Goal: Transaction & Acquisition: Book appointment/travel/reservation

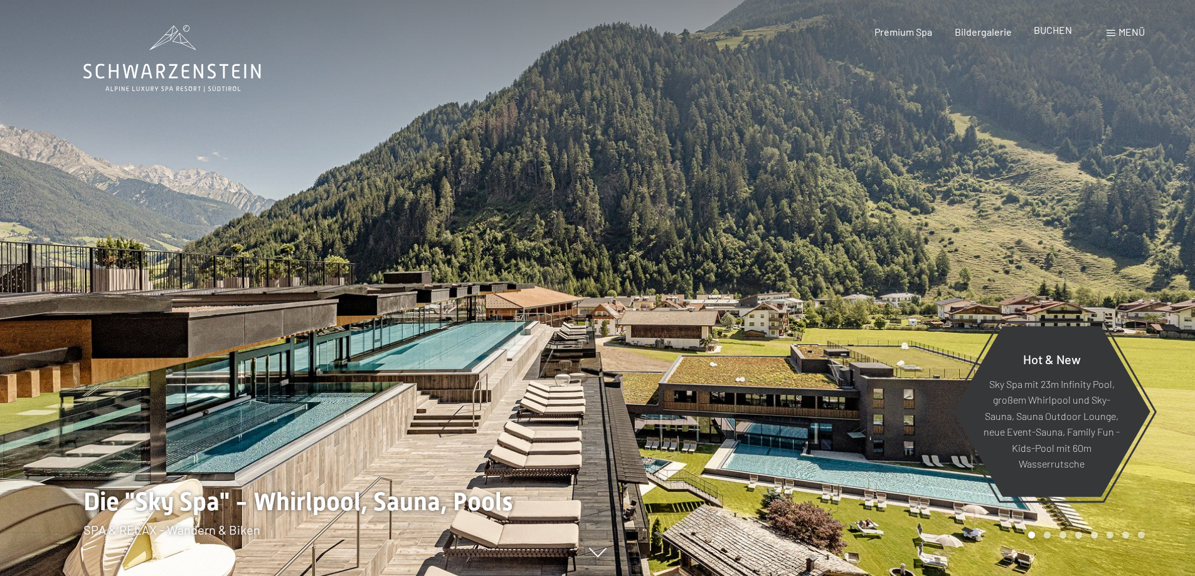
click at [1059, 34] on span "BUCHEN" at bounding box center [1053, 30] width 38 height 12
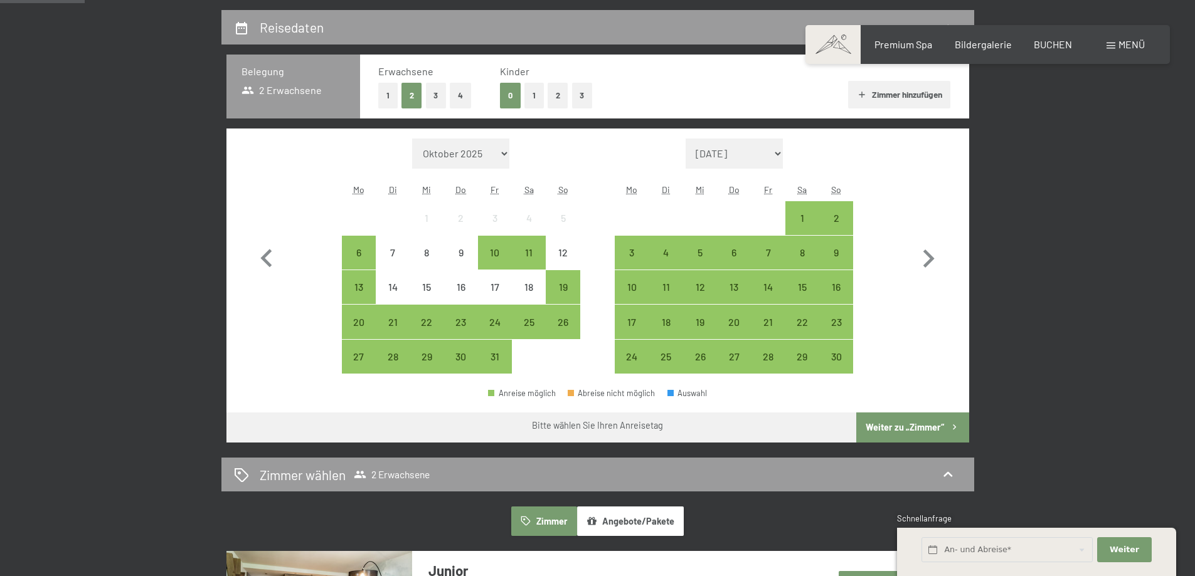
scroll to position [344, 0]
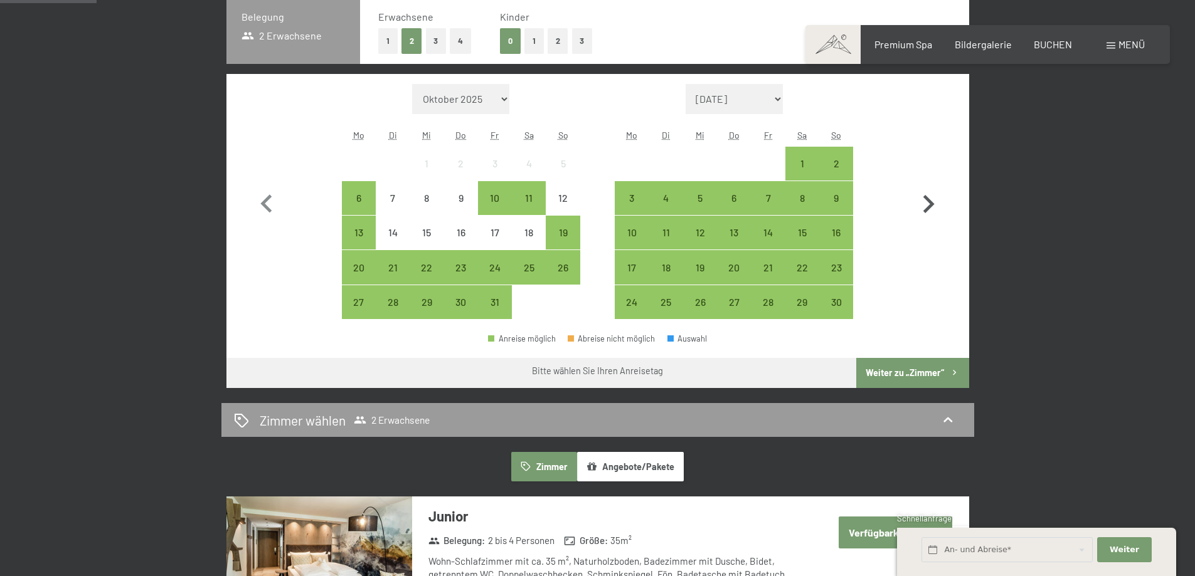
click at [918, 201] on icon "button" at bounding box center [928, 204] width 36 height 36
select select "2025-11-01"
select select "2025-12-01"
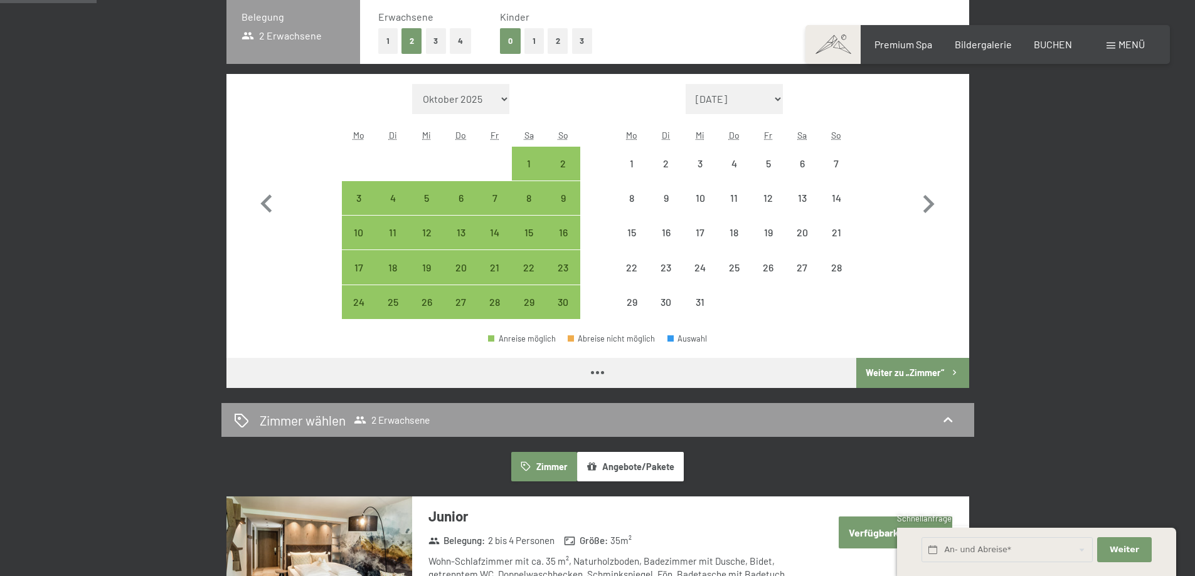
select select "2025-11-01"
select select "2025-12-01"
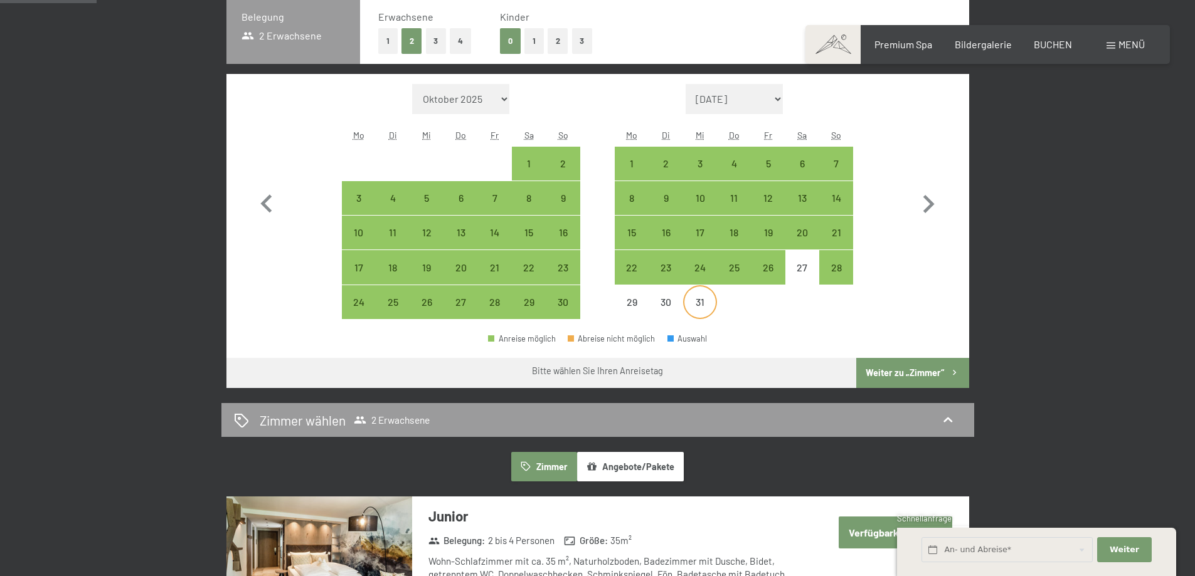
click at [699, 305] on div "31" at bounding box center [699, 312] width 31 height 31
select select "2025-11-01"
select select "2025-12-01"
